Goal: Information Seeking & Learning: Learn about a topic

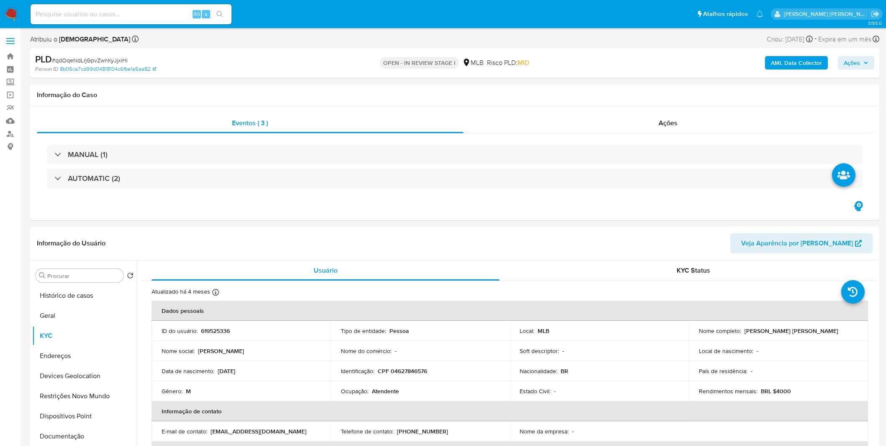
select select "10"
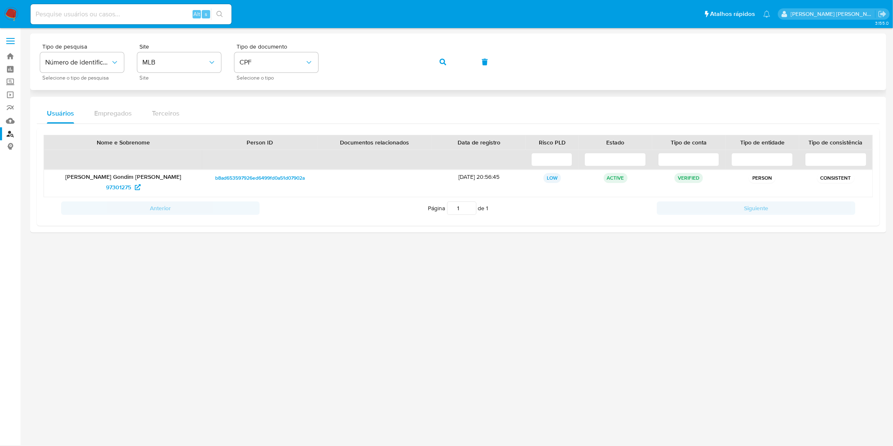
click at [440, 62] on button "button" at bounding box center [443, 62] width 28 height 20
click at [437, 60] on button "button" at bounding box center [443, 62] width 28 height 20
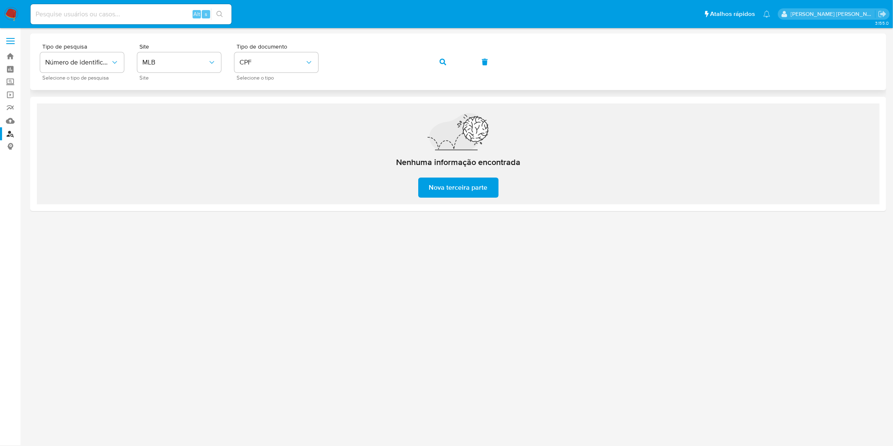
click at [438, 61] on button "button" at bounding box center [443, 62] width 28 height 20
click at [435, 60] on button "button" at bounding box center [443, 62] width 28 height 20
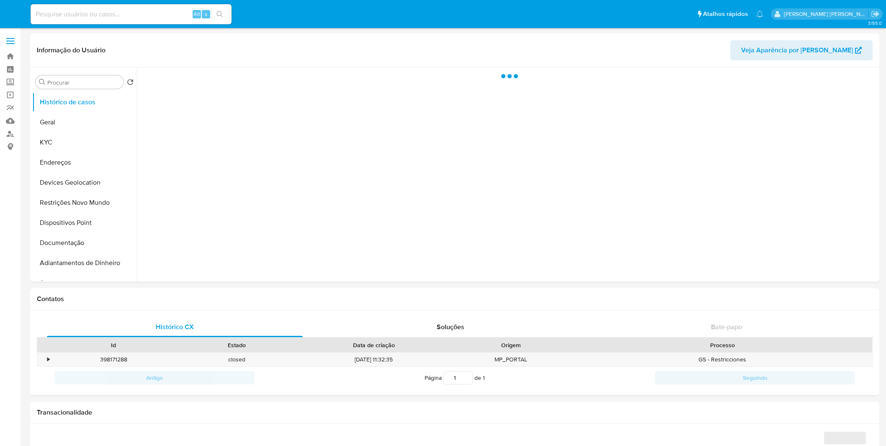
select select "10"
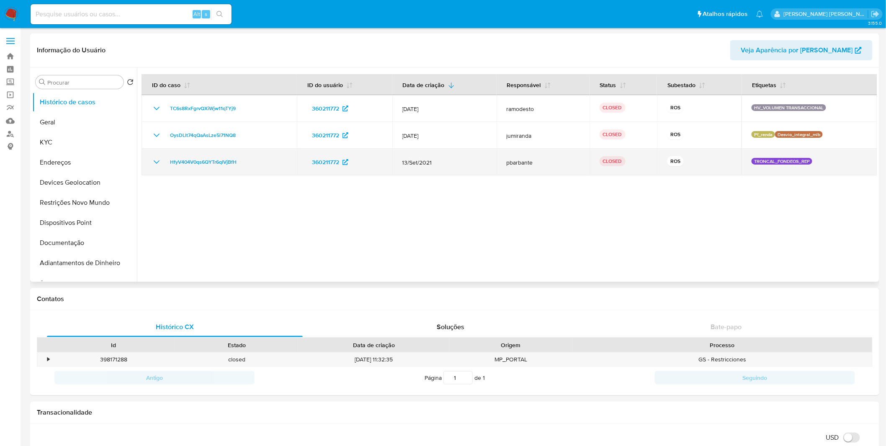
drag, startPoint x: 156, startPoint y: 161, endPoint x: 158, endPoint y: 151, distance: 10.6
click at [156, 161] on icon "Mostrar/Ocultar" at bounding box center [157, 162] width 10 height 10
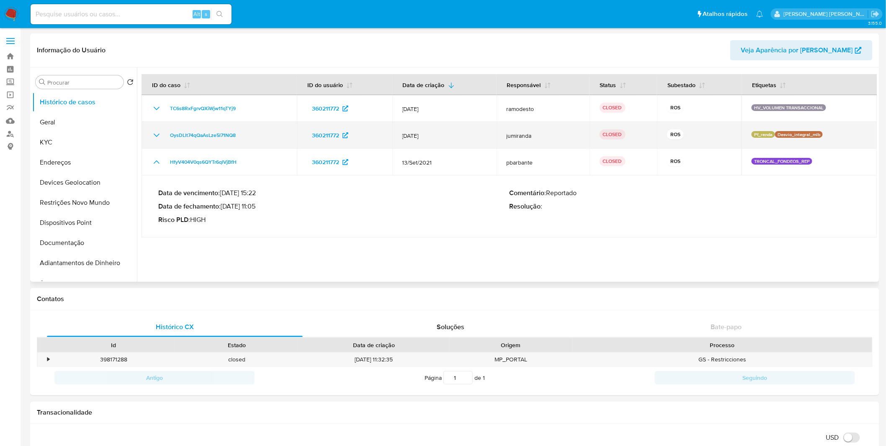
click at [158, 139] on icon "Mostrar/Ocultar" at bounding box center [157, 135] width 10 height 10
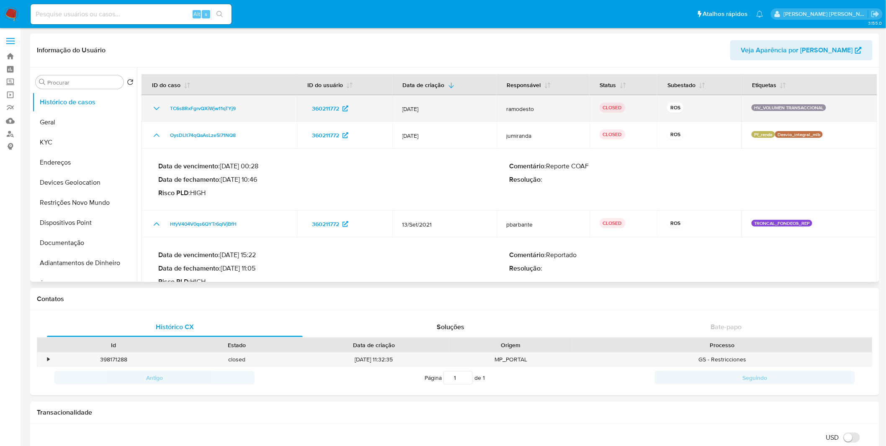
click at [152, 112] on icon "Mostrar/Ocultar" at bounding box center [157, 108] width 10 height 10
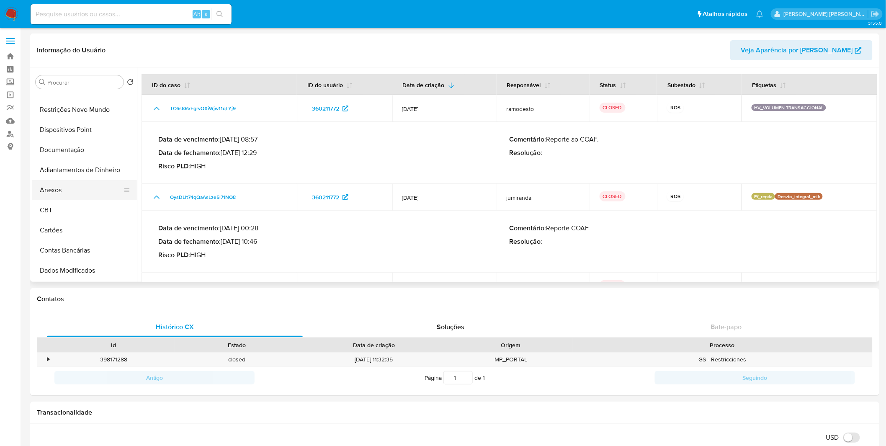
click at [72, 195] on button "Anexos" at bounding box center [81, 190] width 98 height 20
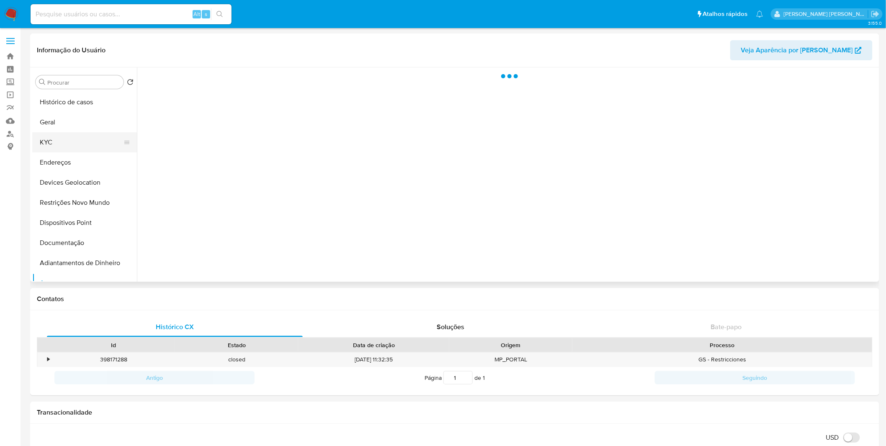
click at [77, 148] on button "KYC" at bounding box center [81, 142] width 98 height 20
